Goal: Transaction & Acquisition: Obtain resource

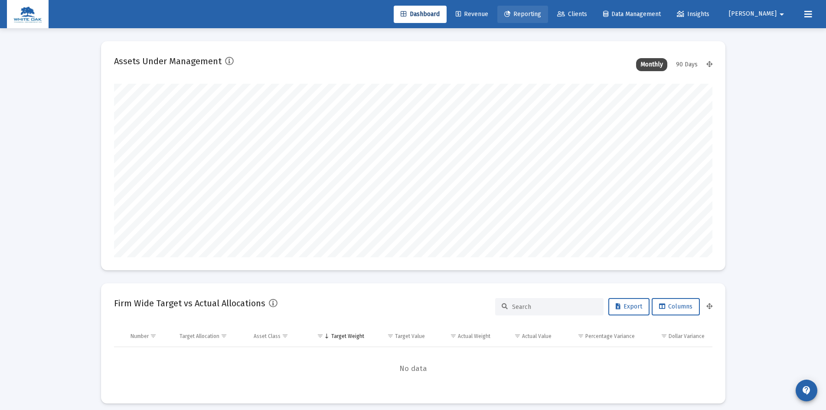
click at [541, 11] on span "Reporting" at bounding box center [522, 13] width 37 height 7
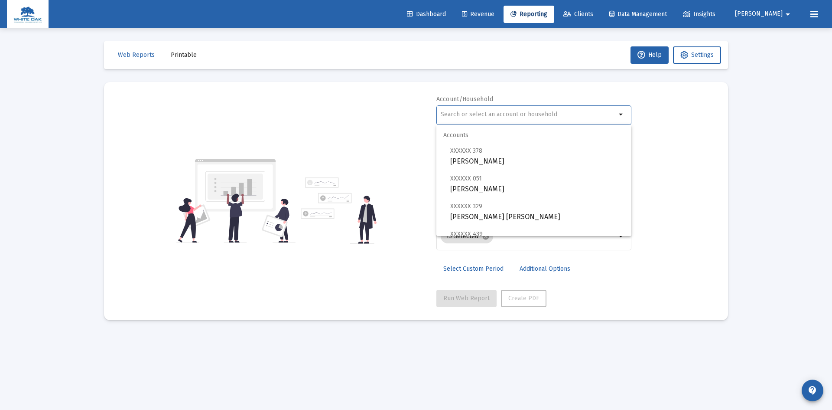
click at [472, 113] on input "text" at bounding box center [529, 114] width 176 height 7
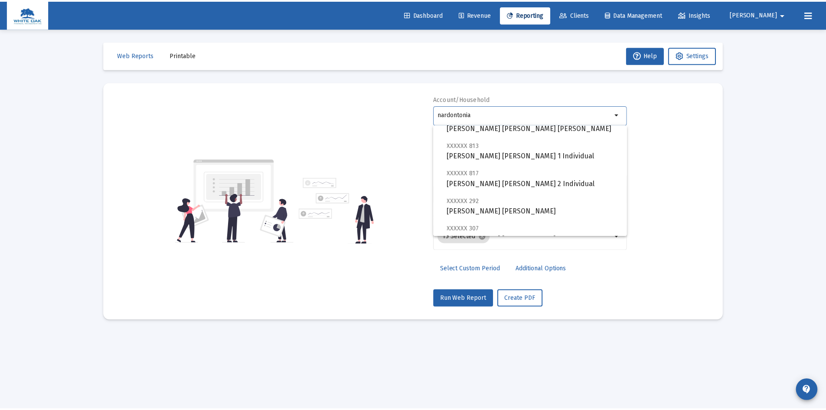
scroll to position [104, 0]
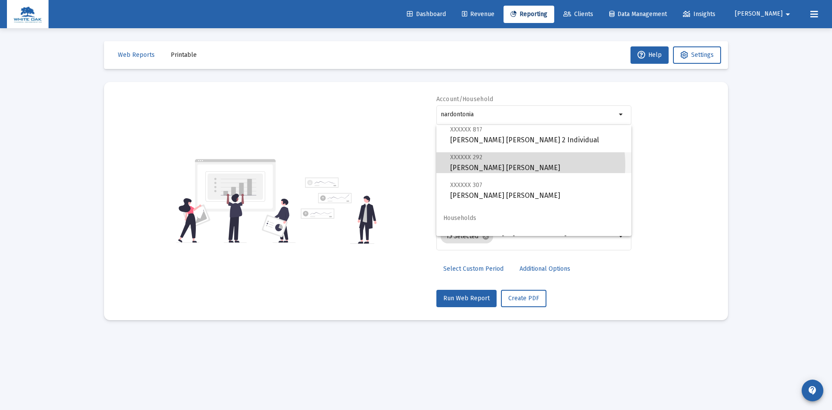
click at [507, 165] on span "XXXXXX 292 [PERSON_NAME] [PERSON_NAME]" at bounding box center [537, 162] width 174 height 21
type input "[PERSON_NAME] [PERSON_NAME]"
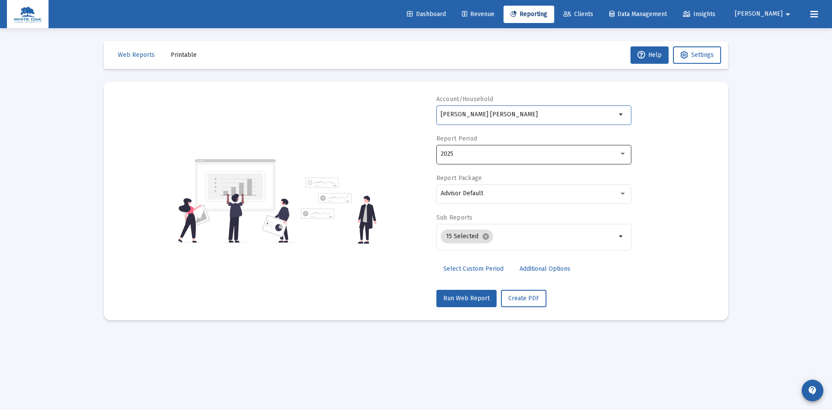
click at [507, 154] on div "2025" at bounding box center [530, 153] width 178 height 7
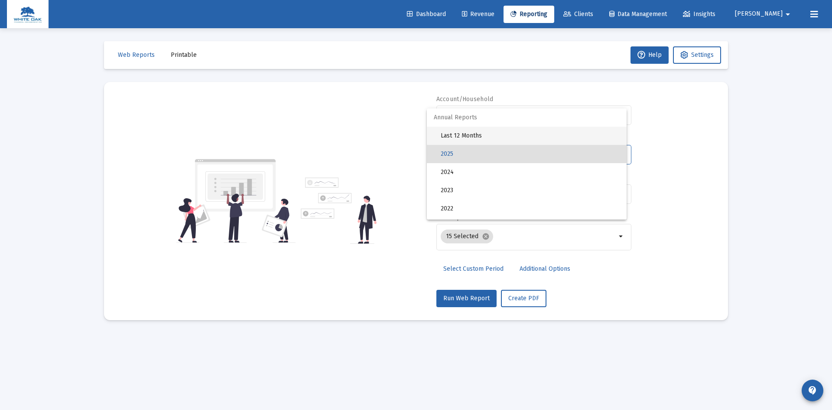
click at [482, 134] on span "Last 12 Months" at bounding box center [530, 136] width 179 height 18
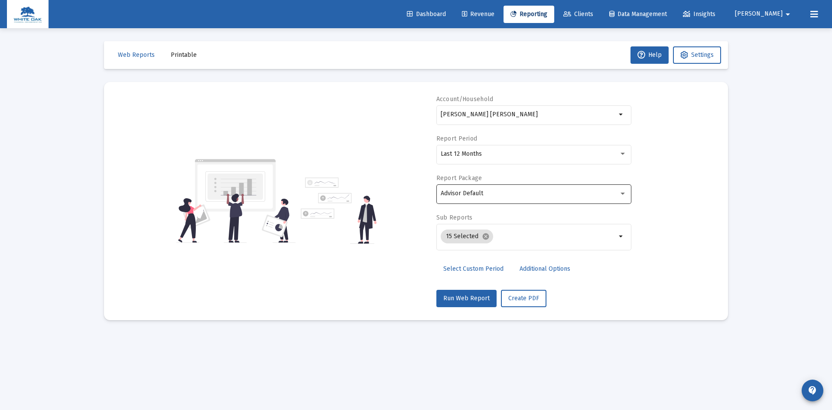
click at [521, 197] on div "Advisor Default" at bounding box center [534, 193] width 186 height 21
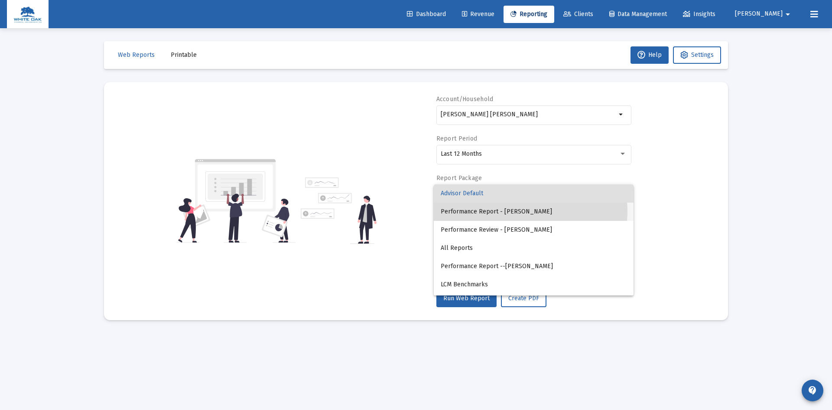
click at [524, 211] on span "Performance Report - [PERSON_NAME]" at bounding box center [534, 211] width 186 height 18
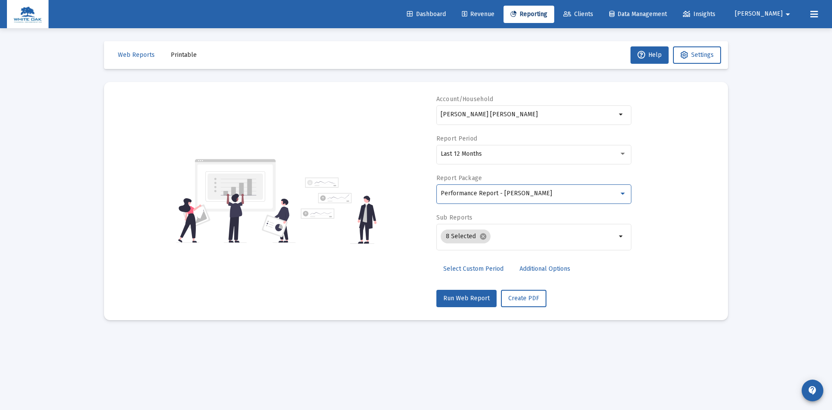
click at [552, 268] on span "Additional Options" at bounding box center [545, 268] width 51 height 7
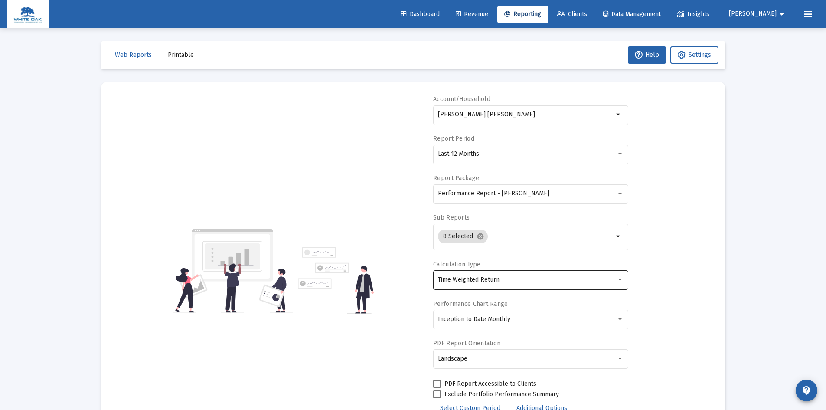
click at [514, 279] on div "Time Weighted Return" at bounding box center [527, 279] width 178 height 7
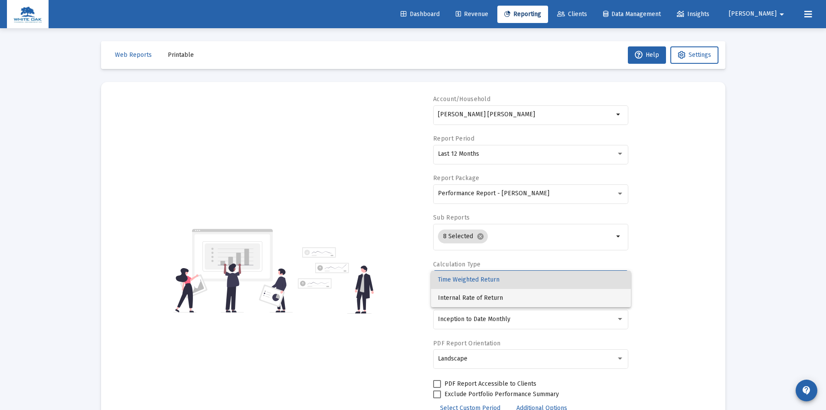
click at [481, 295] on span "Internal Rate of Return" at bounding box center [531, 298] width 186 height 18
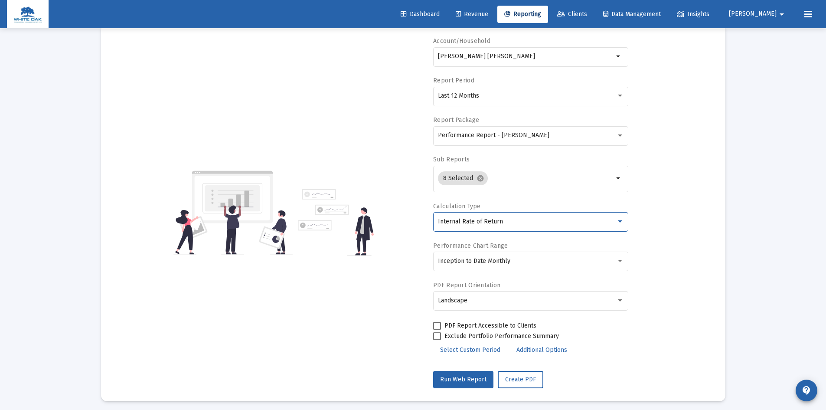
scroll to position [62, 0]
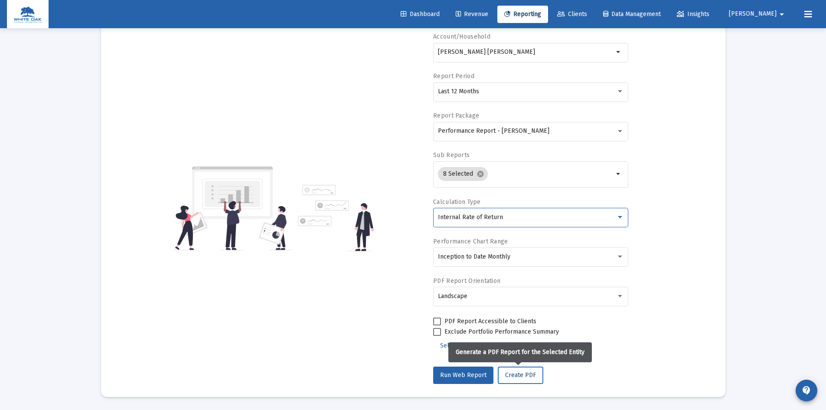
click at [512, 372] on span "Create PDF" at bounding box center [520, 374] width 31 height 7
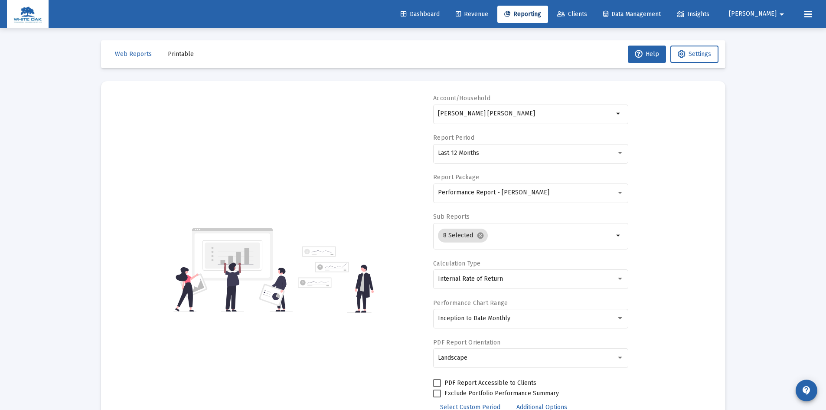
scroll to position [0, 0]
click at [184, 54] on span "Printable" at bounding box center [181, 54] width 26 height 7
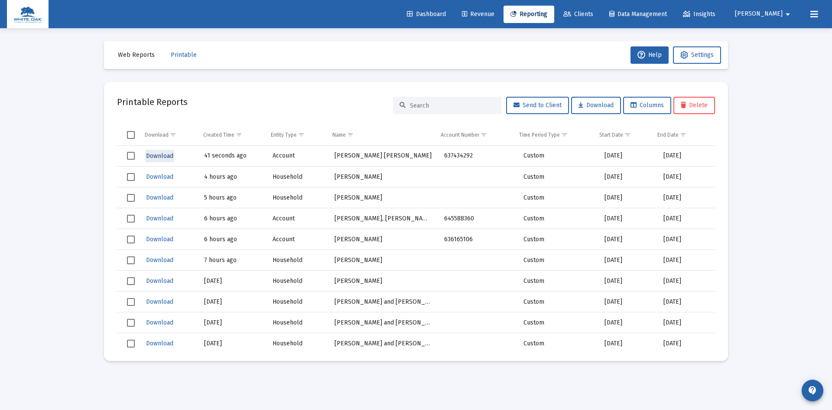
click at [160, 156] on span "Download" at bounding box center [159, 155] width 27 height 7
click at [21, 12] on img at bounding box center [27, 14] width 29 height 17
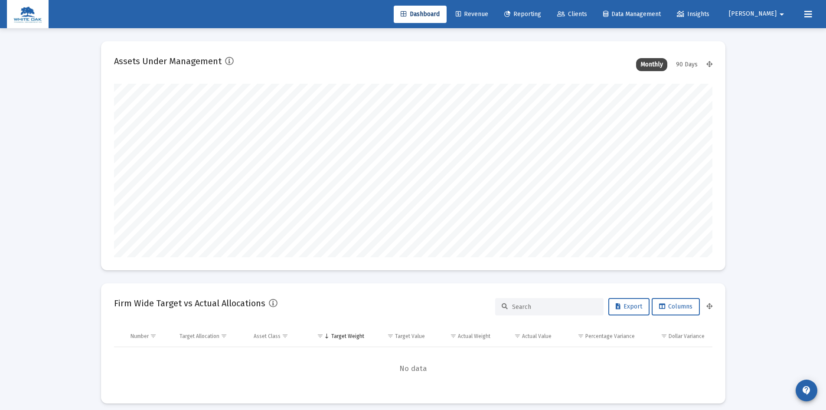
scroll to position [173, 322]
